Goal: Find specific page/section: Find specific page/section

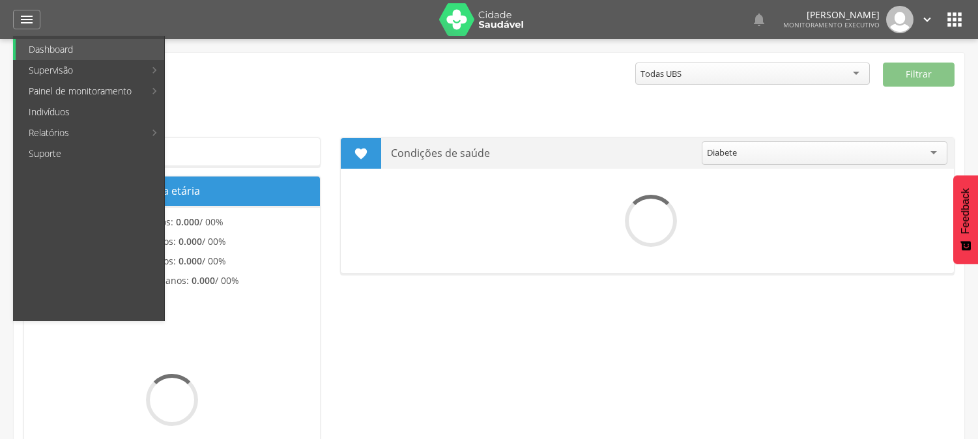
click at [55, 119] on link "Indivíduos" at bounding box center [90, 112] width 149 height 21
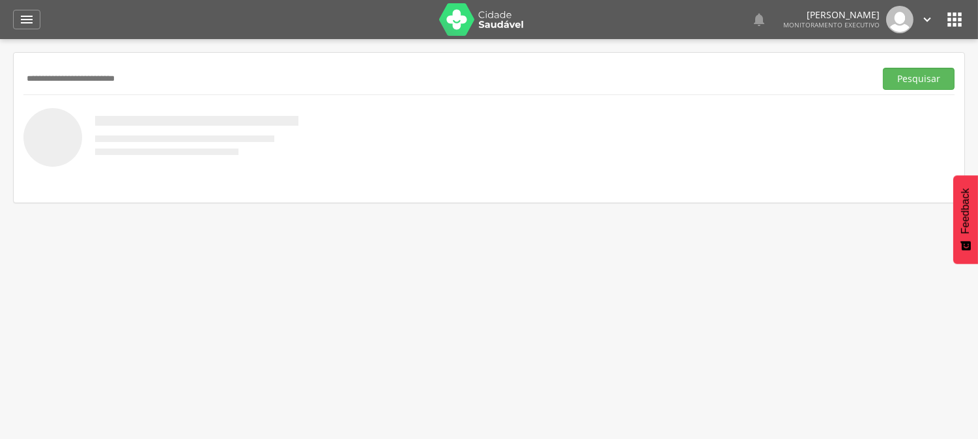
click at [883, 68] on button "Pesquisar" at bounding box center [919, 79] width 72 height 22
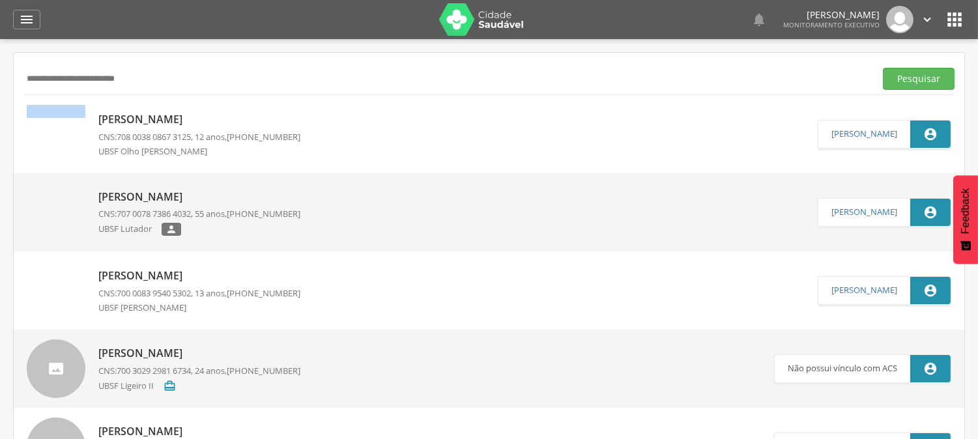
drag, startPoint x: 144, startPoint y: 90, endPoint x: 0, endPoint y: 98, distance: 144.2
click at [0, 98] on div " Supervisão  Distritos  Ubs Coordenador: - Queimadas / PB Intervalo de Tempo…" at bounding box center [489, 258] width 978 height 439
drag, startPoint x: 148, startPoint y: 79, endPoint x: 0, endPoint y: 88, distance: 148.1
click at [0, 88] on div " Supervisão  Distritos  Ubs Coordenador: - Queimadas / PB Intervalo de Tempo…" at bounding box center [489, 258] width 978 height 439
click at [883, 68] on button "Pesquisar" at bounding box center [919, 79] width 72 height 22
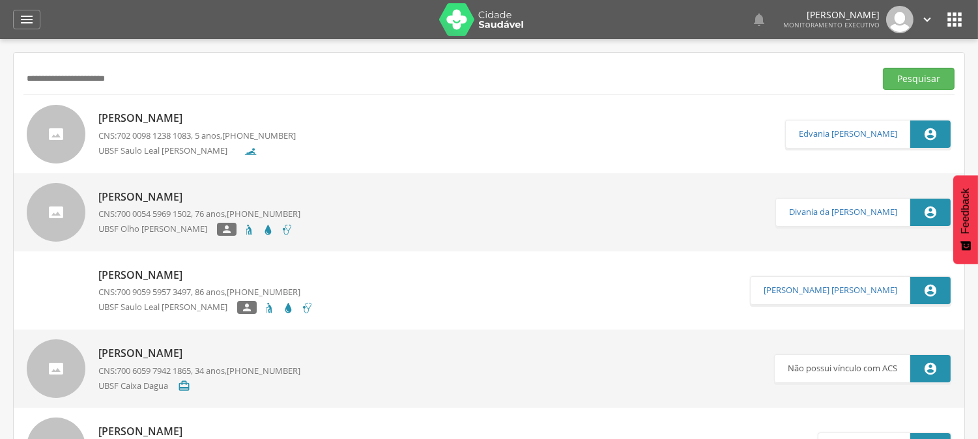
drag, startPoint x: 126, startPoint y: 75, endPoint x: 0, endPoint y: 82, distance: 125.9
click at [0, 82] on div " Supervisão  Distritos  Ubs Coordenador: - Queimadas / PB Intervalo de Tempo…" at bounding box center [489, 258] width 978 height 439
type input "**********"
click at [883, 68] on button "Pesquisar" at bounding box center [919, 79] width 72 height 22
